Goal: Information Seeking & Learning: Learn about a topic

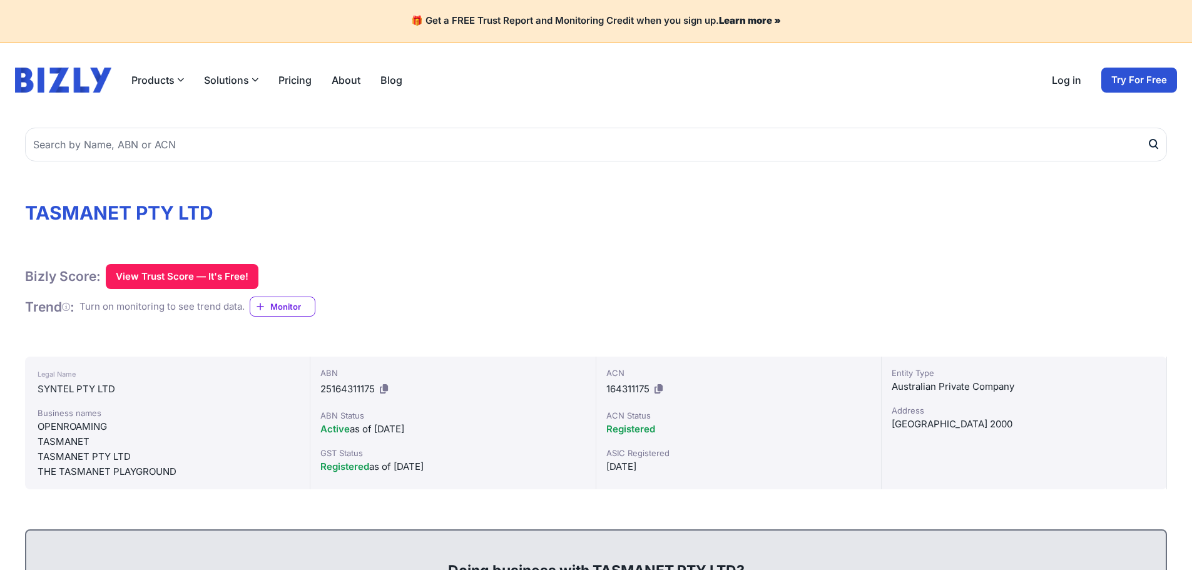
scroll to position [1042, 0]
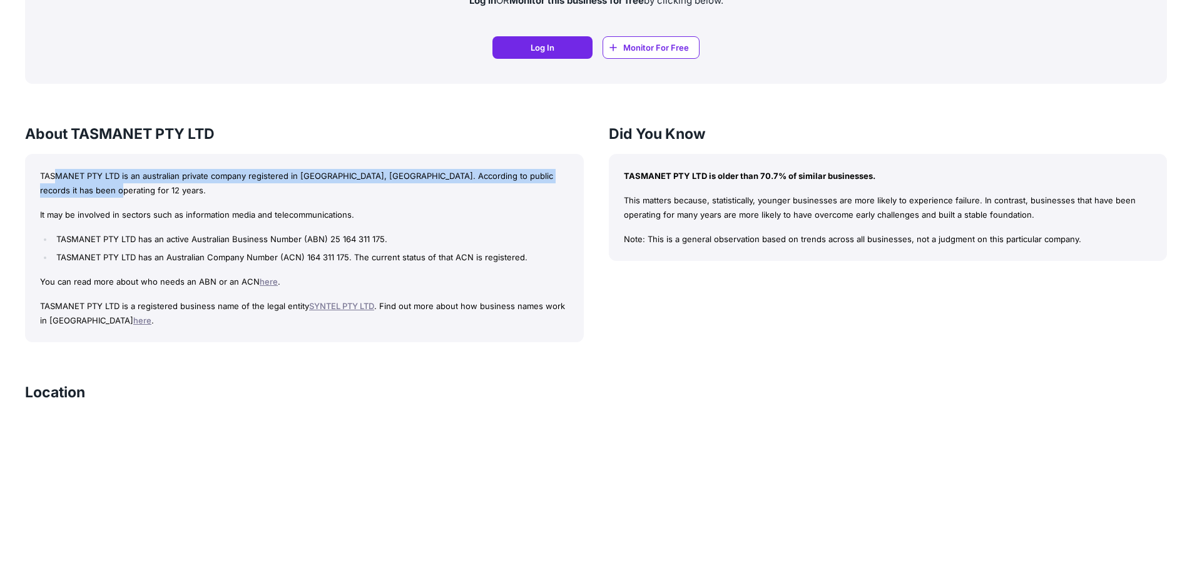
drag, startPoint x: 55, startPoint y: 170, endPoint x: 79, endPoint y: 189, distance: 30.8
click at [78, 189] on p "TASMANET PTY LTD is an australian private company registered in [GEOGRAPHIC_DAT…" at bounding box center [304, 183] width 529 height 29
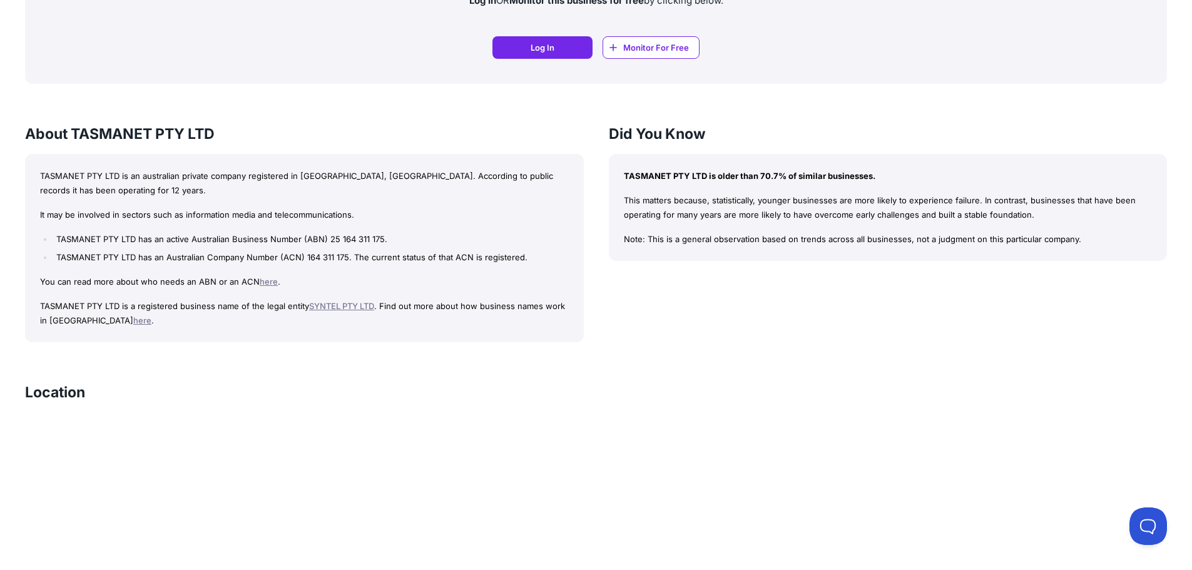
scroll to position [0, 0]
click at [166, 215] on p "It may be involved in sectors such as information media and telecommunications." at bounding box center [304, 215] width 529 height 14
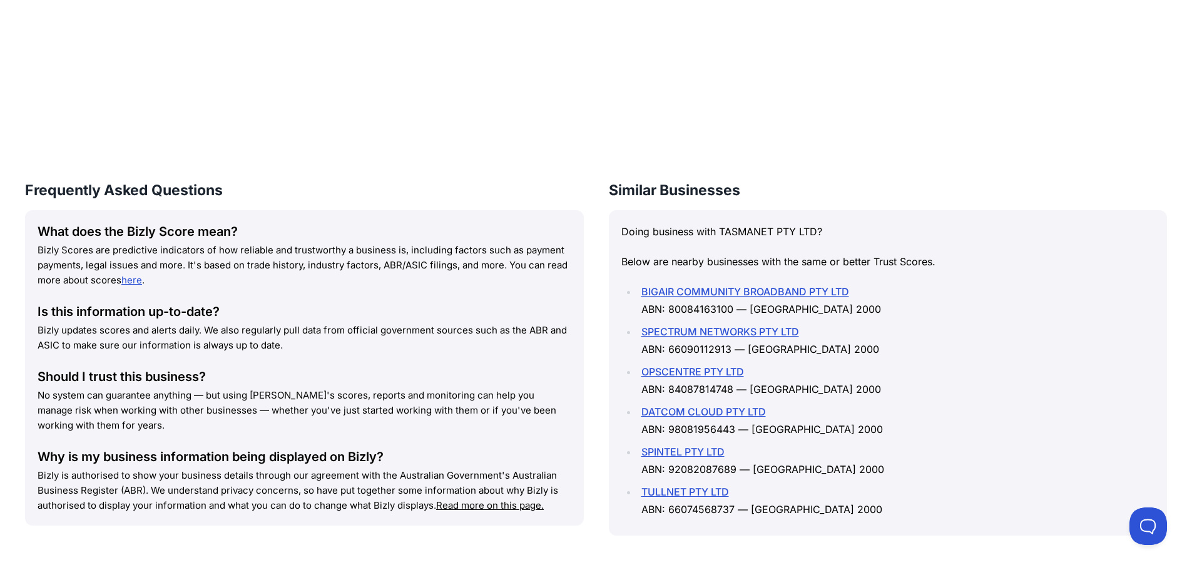
scroll to position [1701, 0]
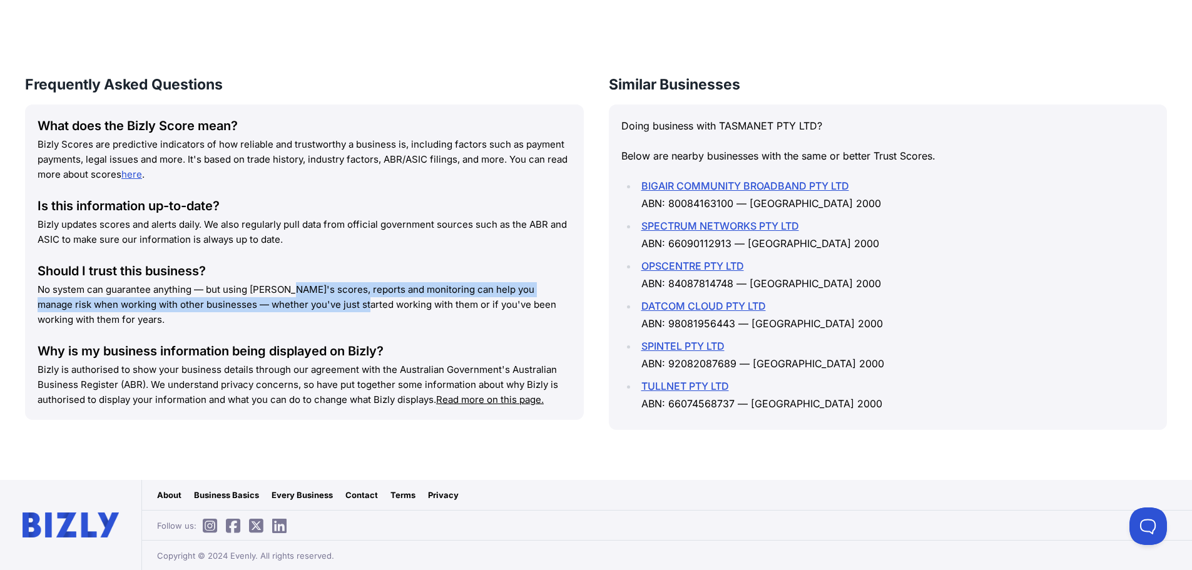
drag, startPoint x: 227, startPoint y: 293, endPoint x: 260, endPoint y: 300, distance: 33.3
click at [252, 300] on p "No system can guarantee anything — but using [PERSON_NAME]'s scores, reports an…" at bounding box center [305, 304] width 534 height 45
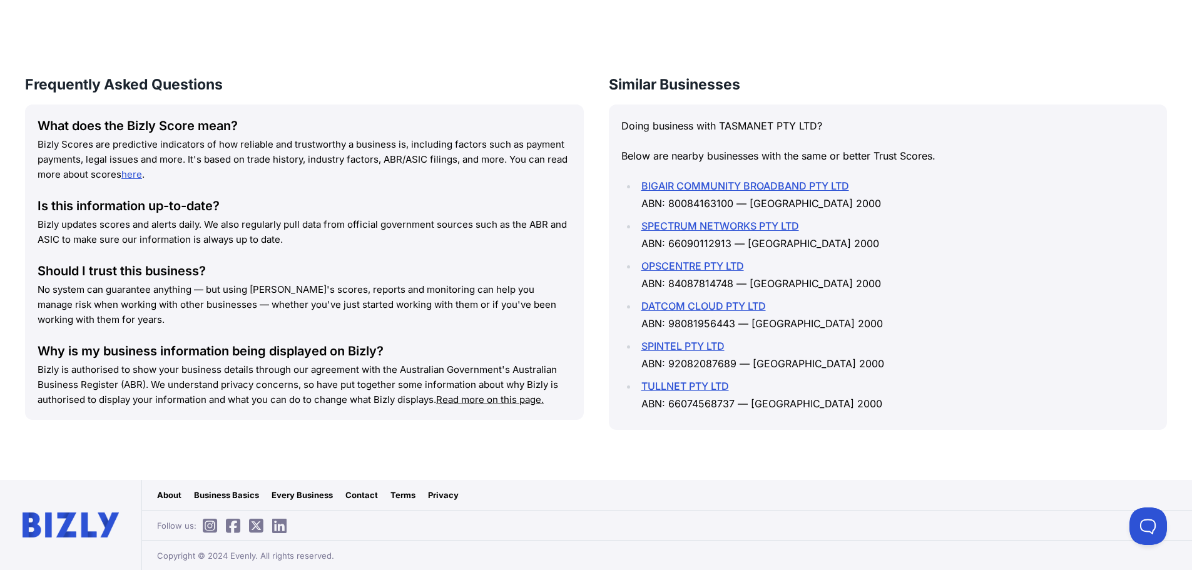
click at [270, 300] on p "No system can guarantee anything — but using [PERSON_NAME]'s scores, reports an…" at bounding box center [305, 304] width 534 height 45
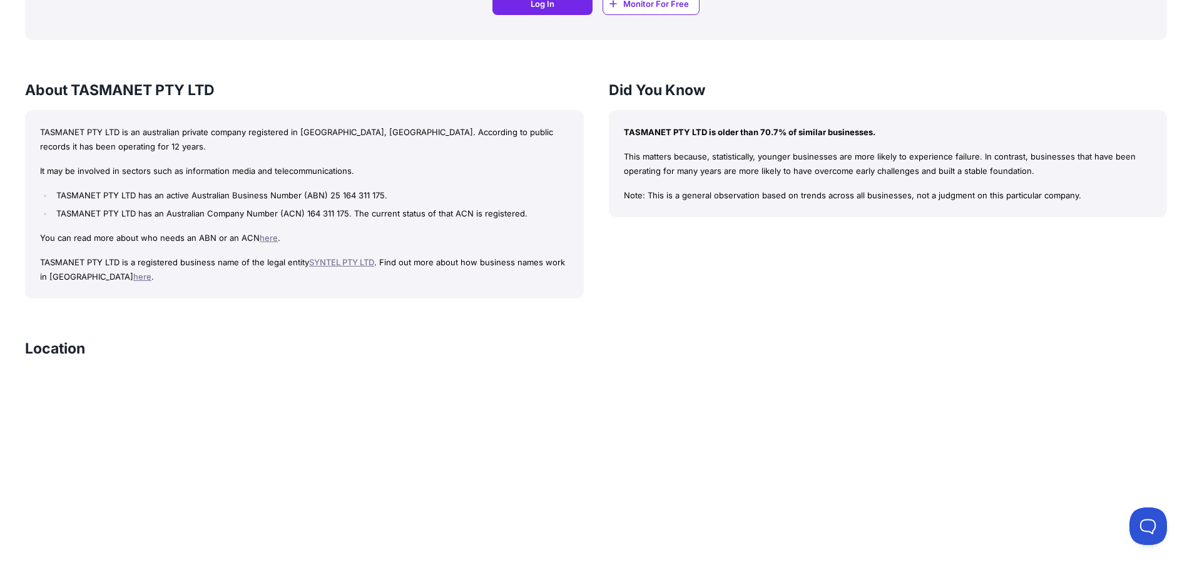
scroll to position [950, 0]
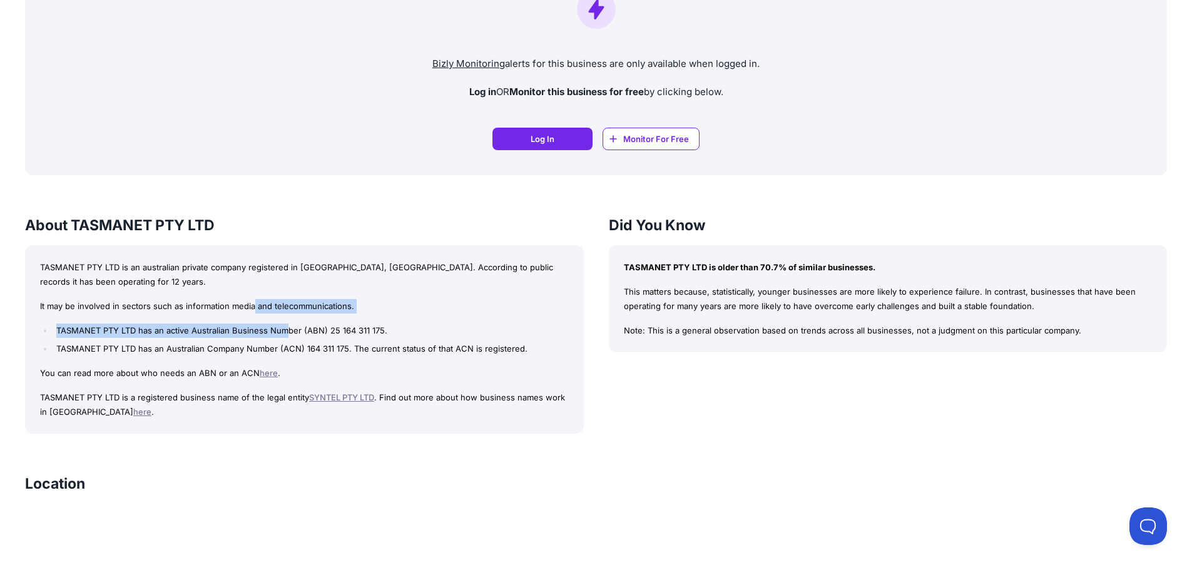
drag, startPoint x: 253, startPoint y: 307, endPoint x: 320, endPoint y: 332, distance: 71.5
click at [288, 323] on div "TASMANET PTY LTD is an australian private company registered in [GEOGRAPHIC_DAT…" at bounding box center [304, 339] width 559 height 189
click at [323, 332] on li "TASMANET PTY LTD has an active Australian Business Number (ABN) 25 164 311 175." at bounding box center [310, 330] width 515 height 14
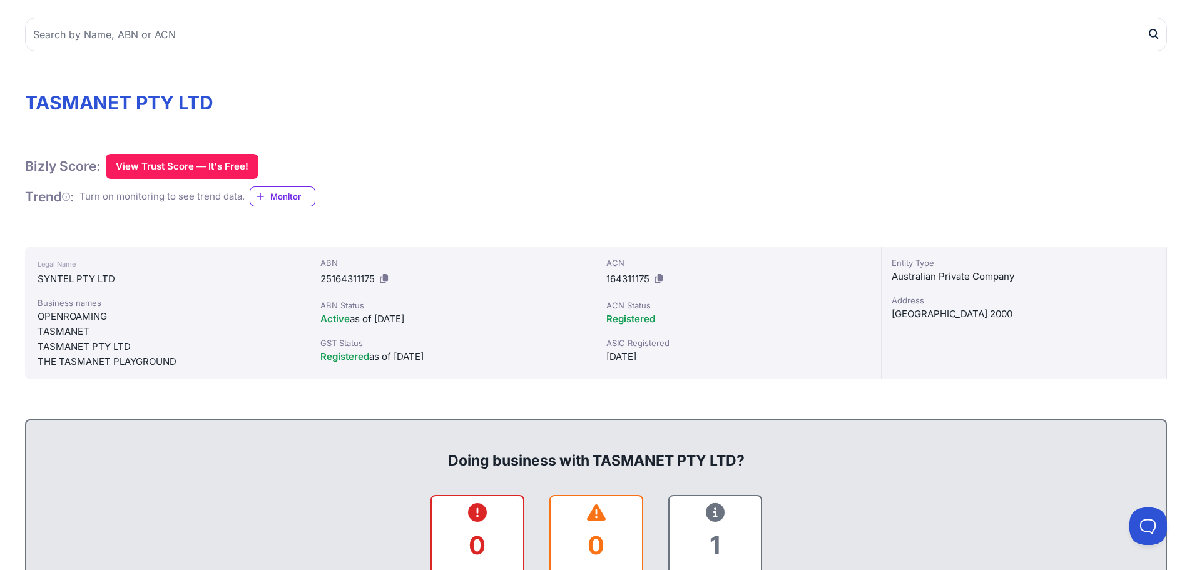
scroll to position [125, 0]
